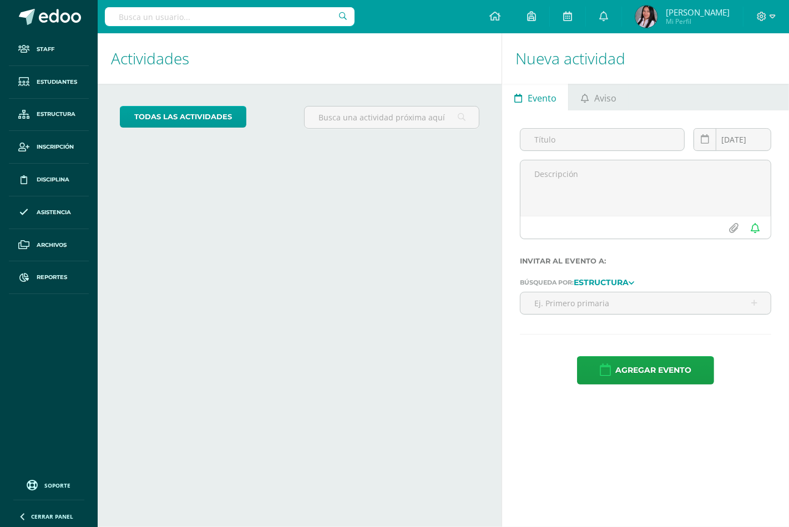
click at [267, 18] on input "text" at bounding box center [230, 16] width 250 height 19
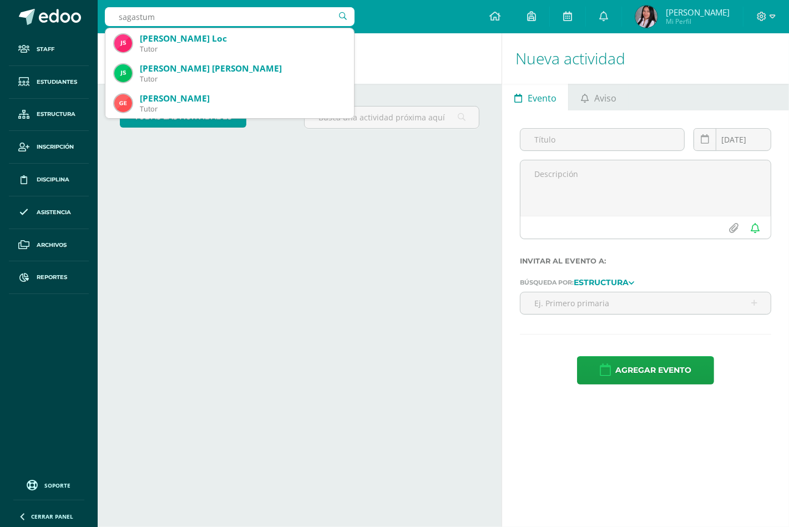
type input "sagastume"
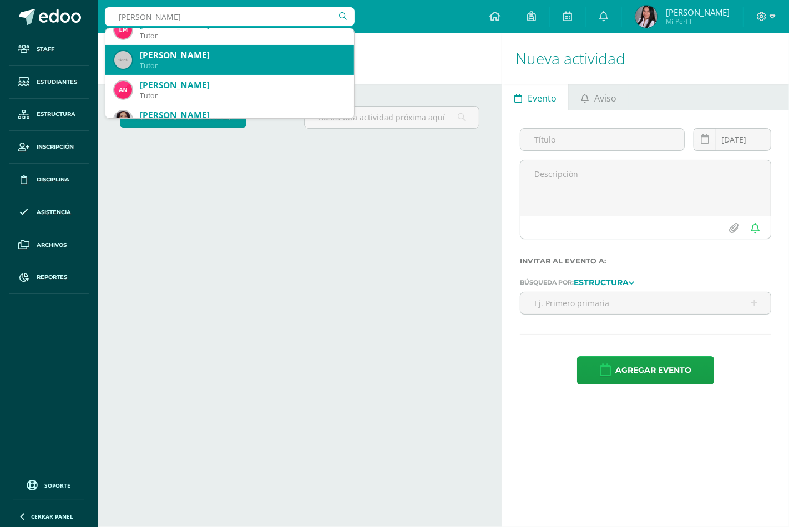
scroll to position [185, 0]
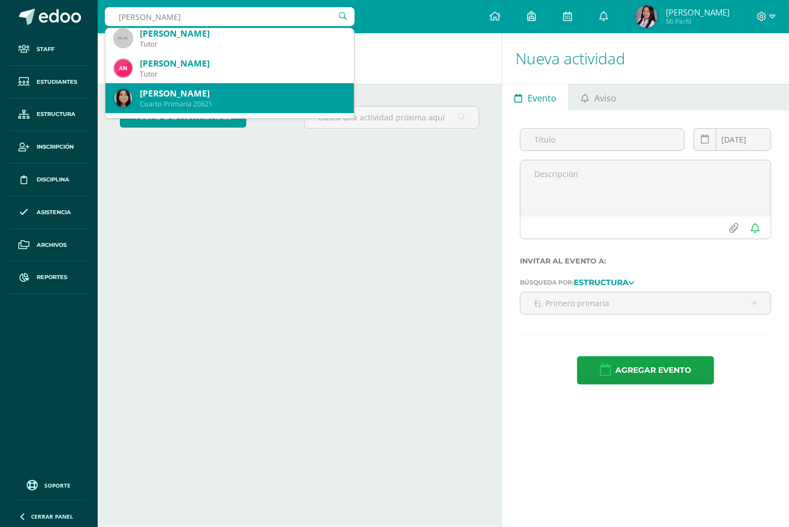
click at [255, 97] on div "Sofía Sagastume Cordero" at bounding box center [242, 94] width 205 height 12
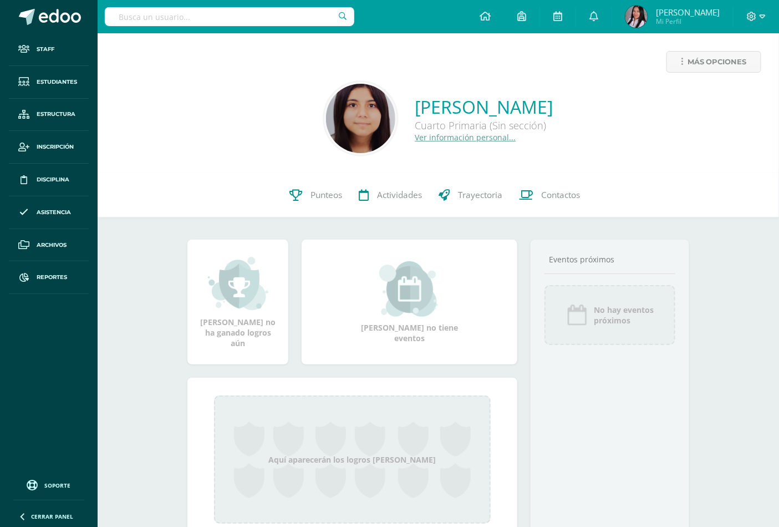
click at [467, 138] on link "Ver información personal..." at bounding box center [465, 137] width 101 height 11
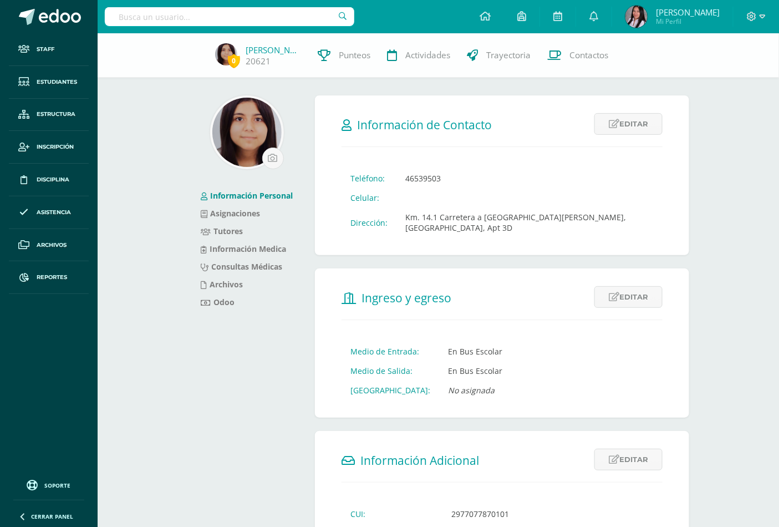
scroll to position [270, 0]
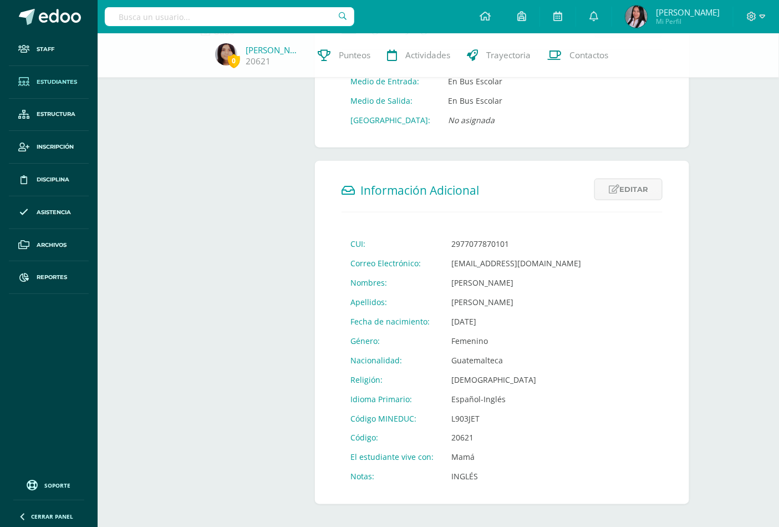
click at [64, 82] on span "Estudiantes" at bounding box center [57, 82] width 40 height 9
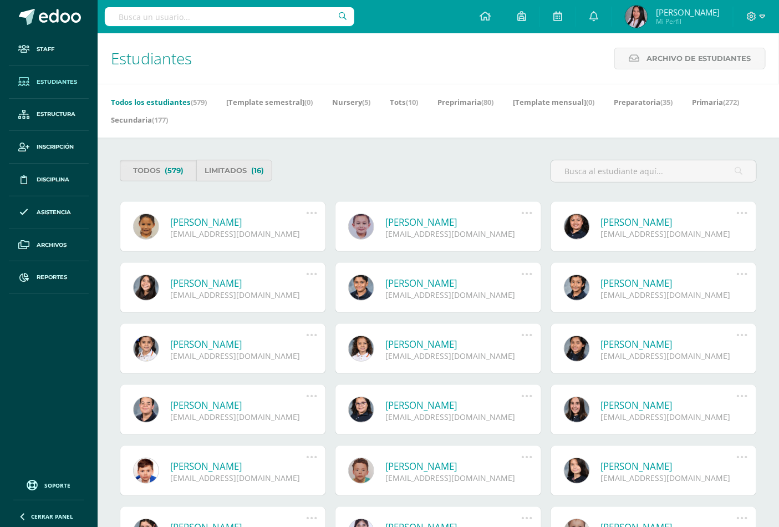
click at [241, 15] on input "text" at bounding box center [230, 16] width 250 height 19
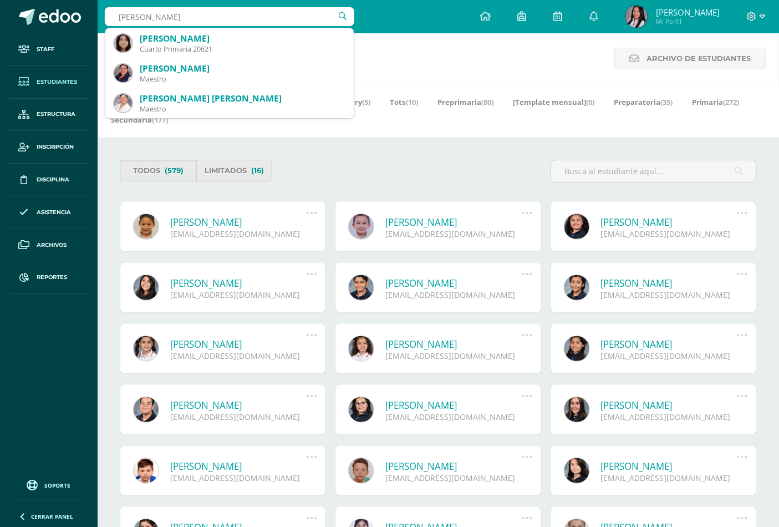
type input "sofia sagastum"
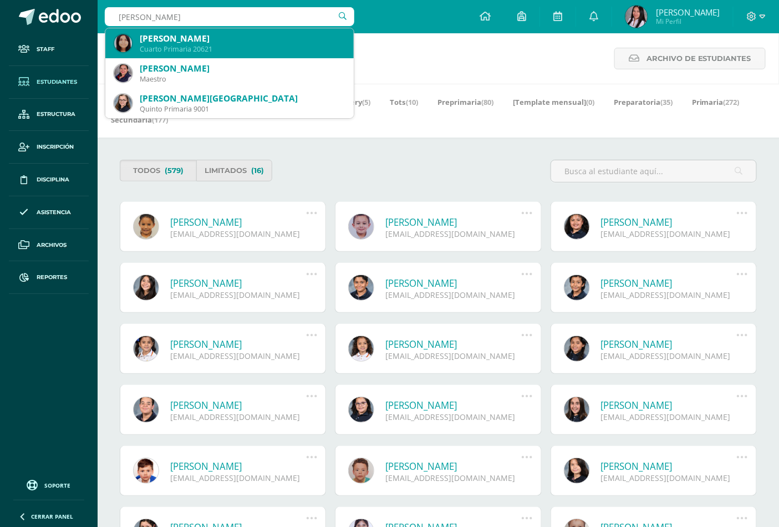
click at [229, 40] on div "Sofía Sagastume Cordero" at bounding box center [242, 39] width 205 height 12
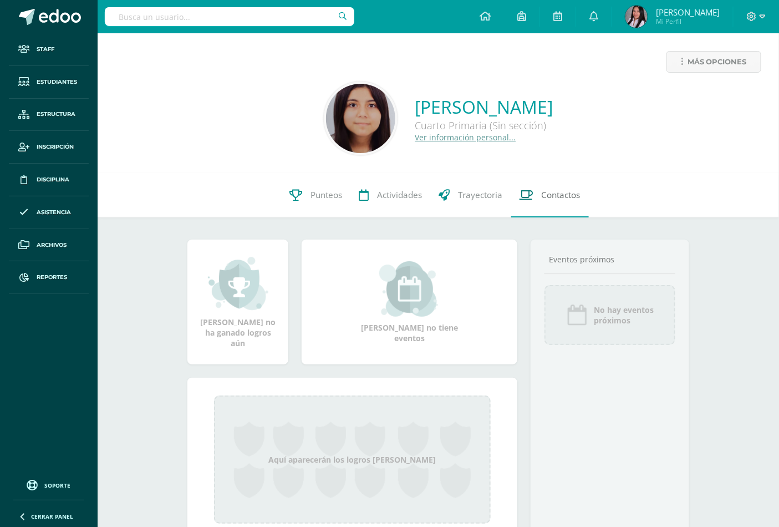
click at [549, 200] on span "Contactos" at bounding box center [561, 195] width 39 height 12
